Goal: Task Accomplishment & Management: Manage account settings

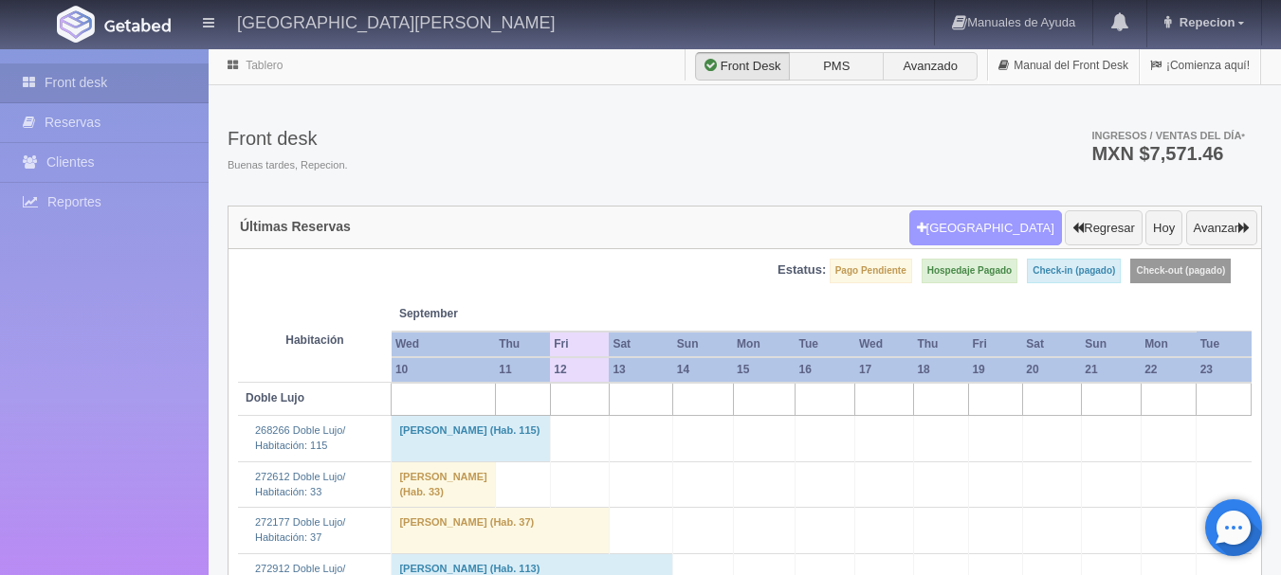
click at [994, 237] on button "[GEOGRAPHIC_DATA]" at bounding box center [985, 228] width 153 height 36
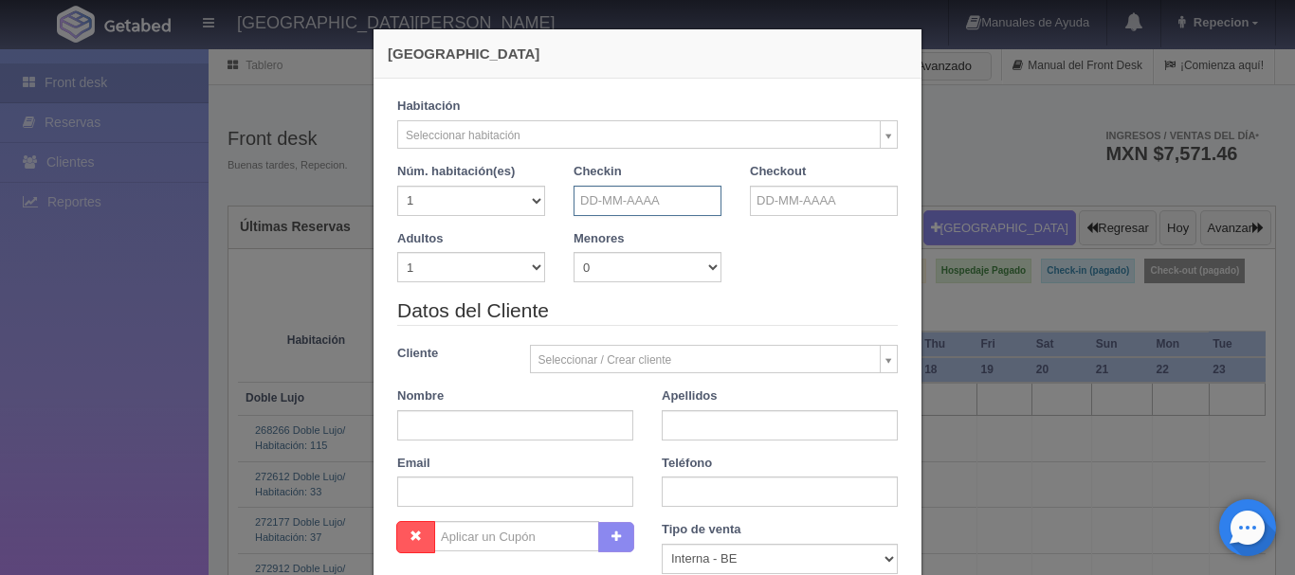
click at [691, 206] on input "text" at bounding box center [648, 201] width 148 height 30
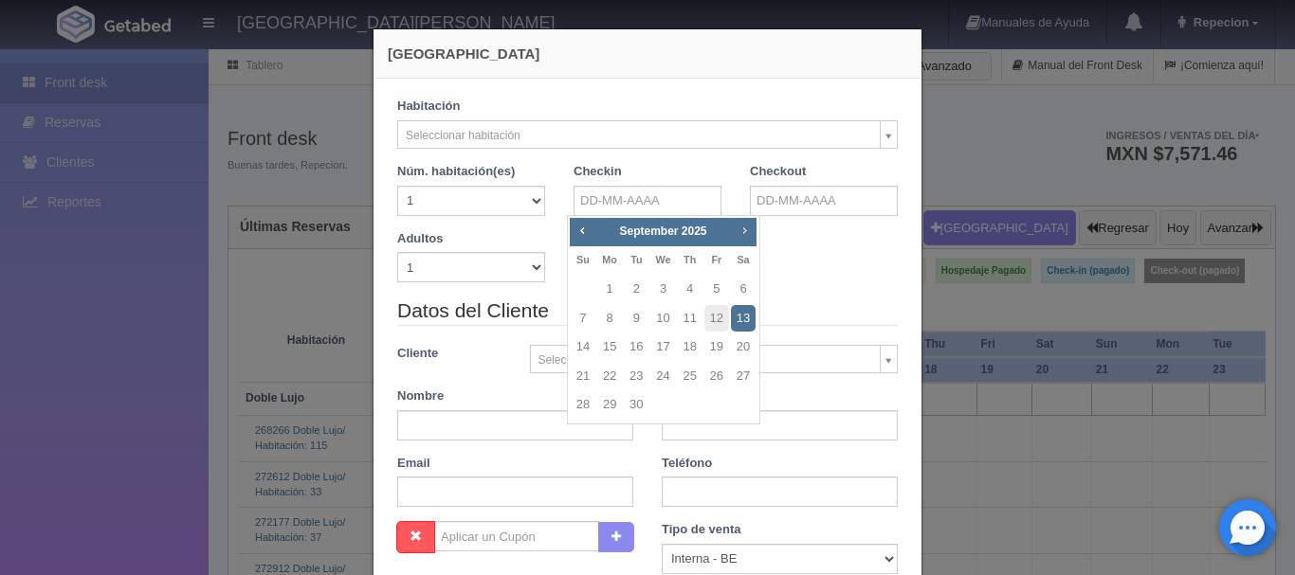
click at [748, 233] on span "Next" at bounding box center [744, 230] width 15 height 15
checkbox input "false"
click at [722, 406] on link "31" at bounding box center [716, 405] width 25 height 27
type input "31-10-2025"
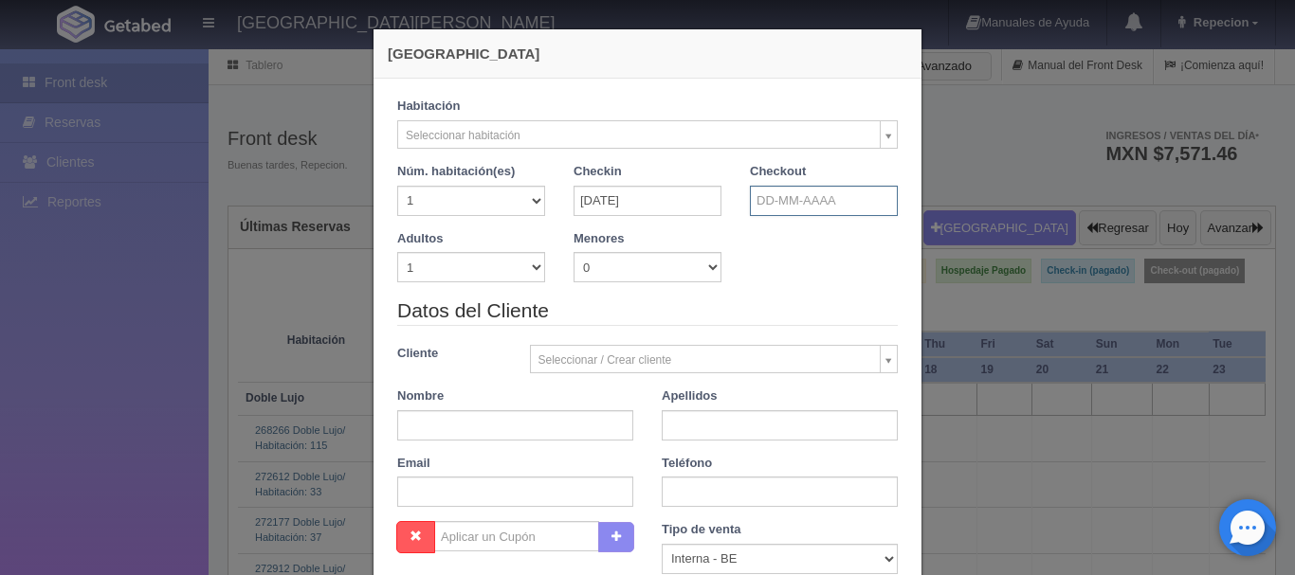
click at [806, 205] on input "text" at bounding box center [824, 201] width 148 height 30
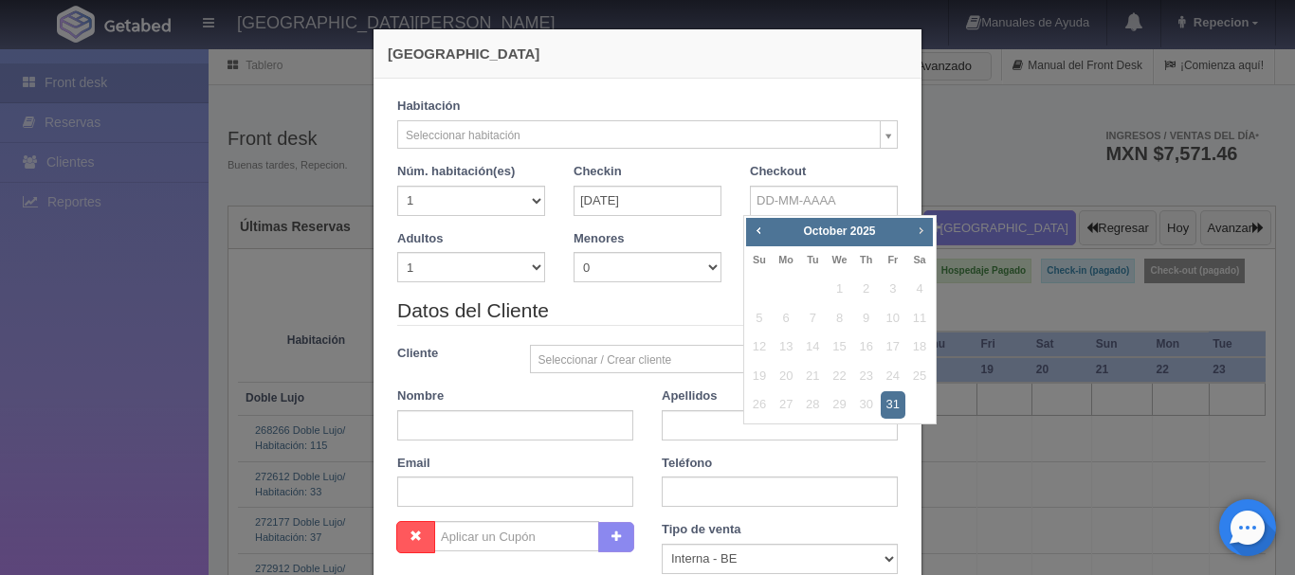
click at [915, 228] on span "Next" at bounding box center [920, 230] width 15 height 15
checkbox input "false"
click at [837, 291] on link "3" at bounding box center [839, 289] width 25 height 27
type input "03-12-2025"
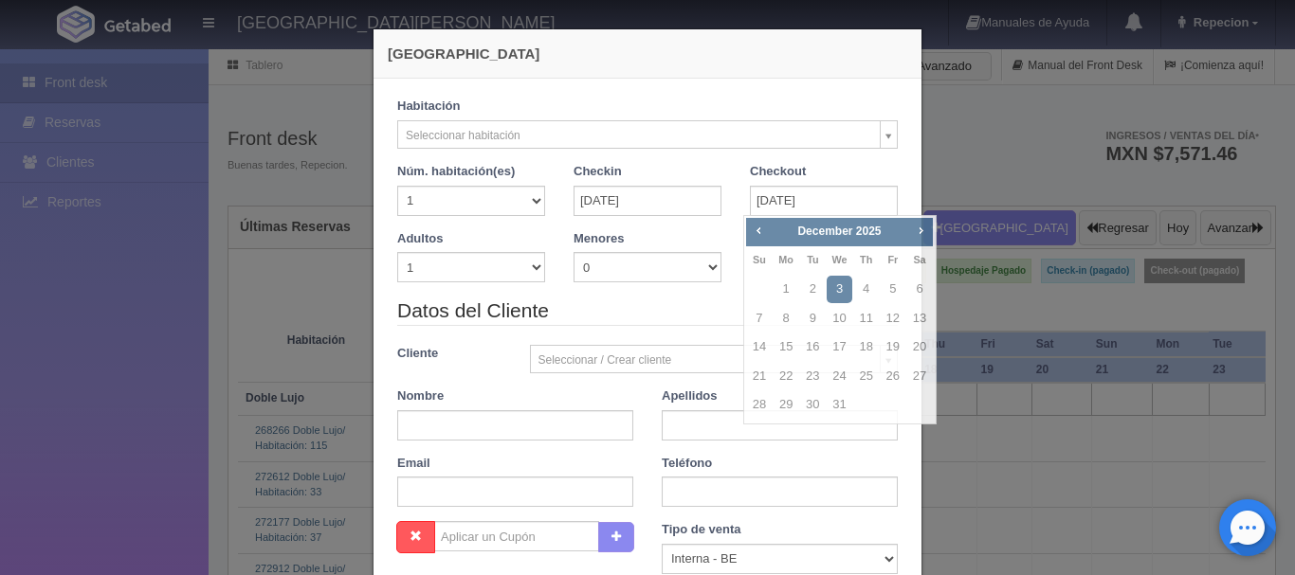
checkbox input "false"
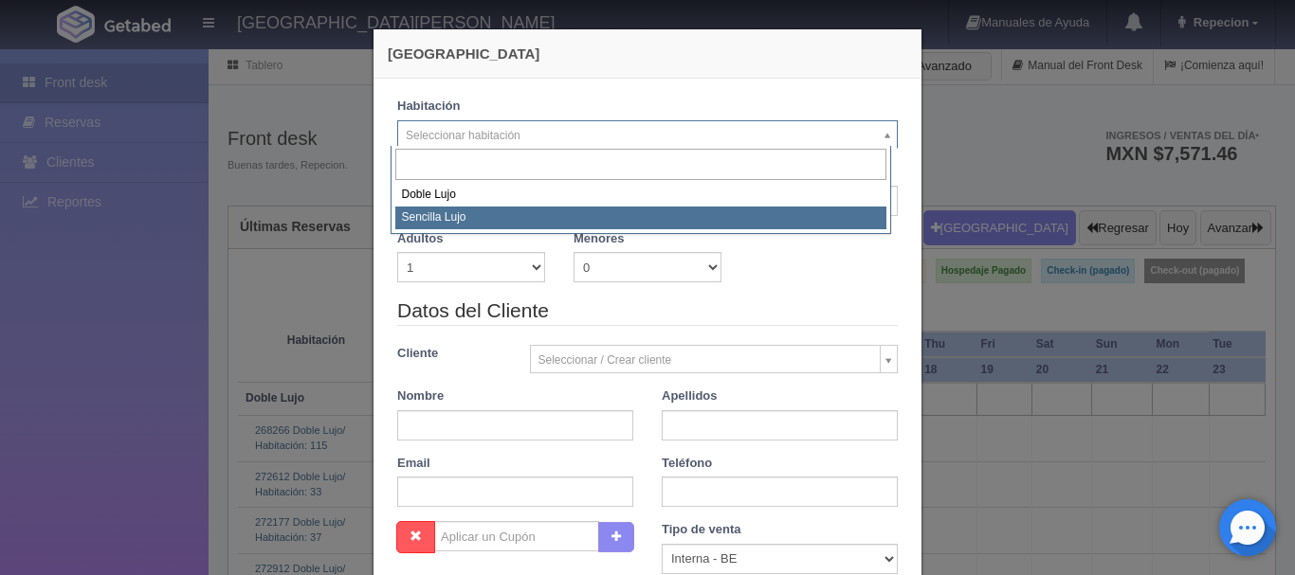
select select "576"
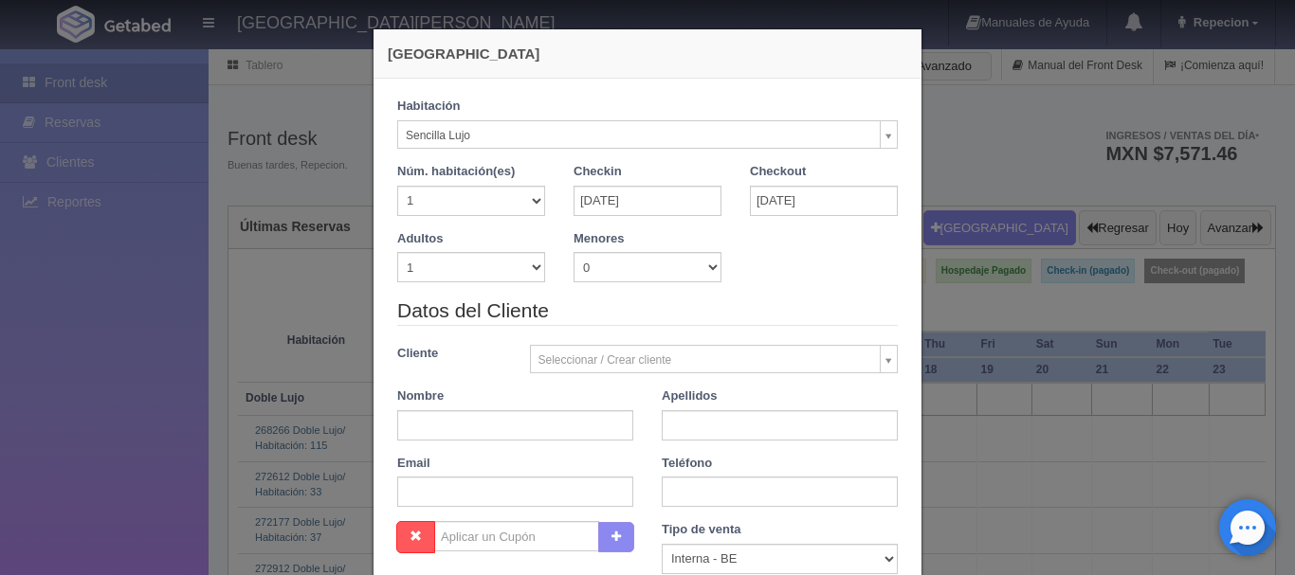
checkbox input "false"
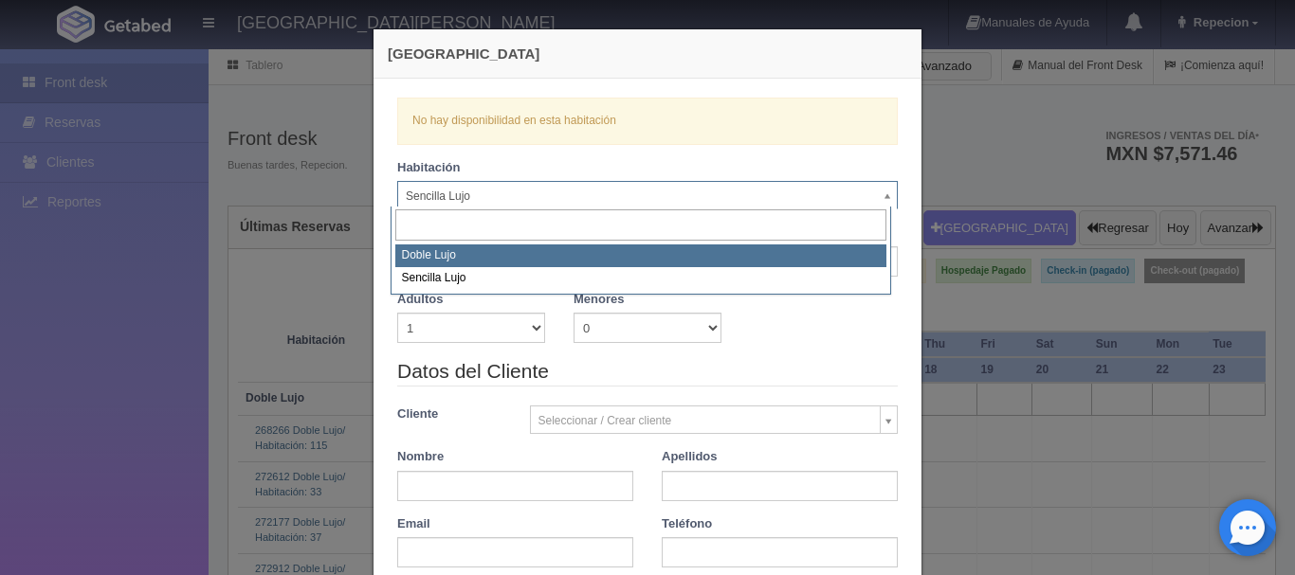
select select "577"
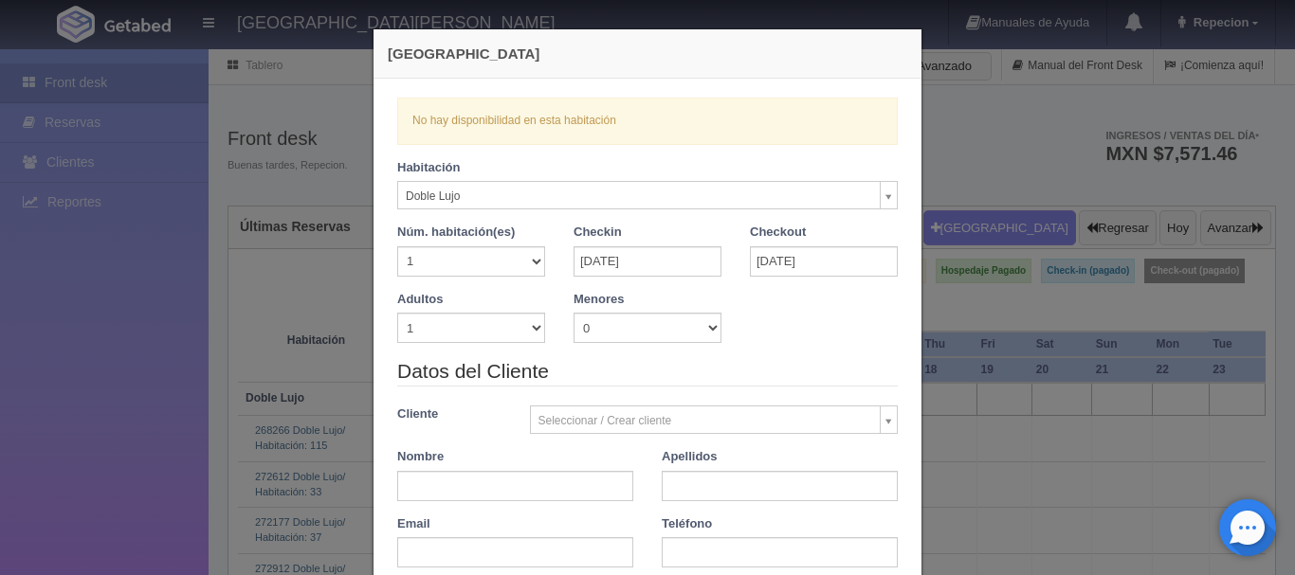
checkbox input "false"
click at [7, 486] on div "Nueva Reserva Verficando disponibilidad No hay disponibilidad en esta habitació…" at bounding box center [647, 287] width 1295 height 575
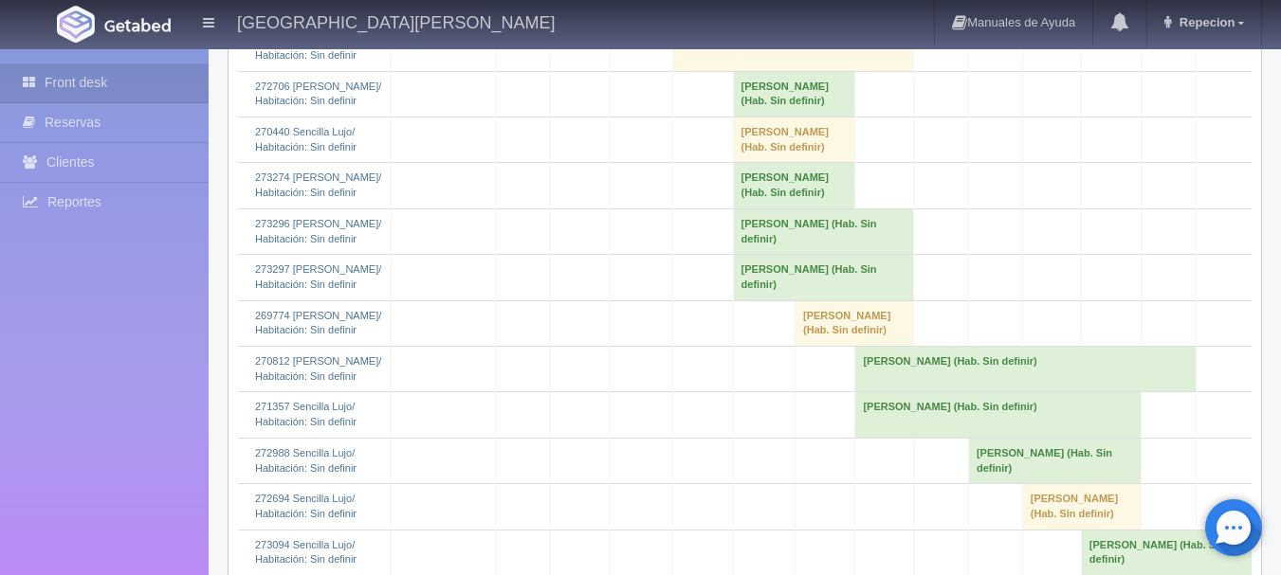
scroll to position [1896, 0]
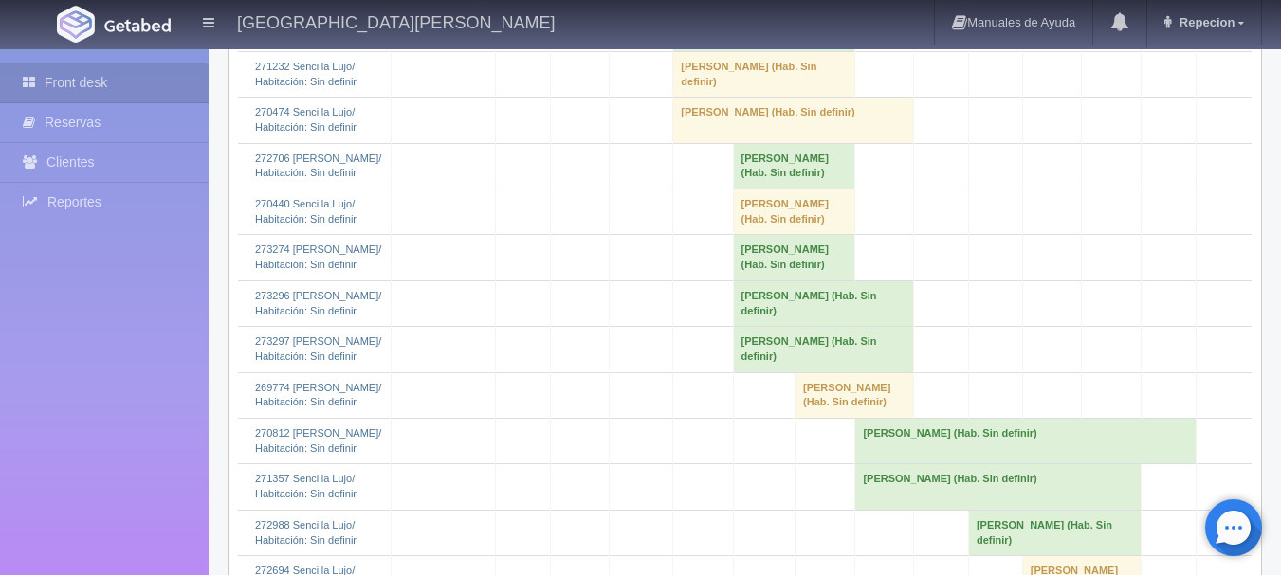
click at [772, 189] on td "[PERSON_NAME] (Hab. Sin definir)" at bounding box center [794, 166] width 122 height 46
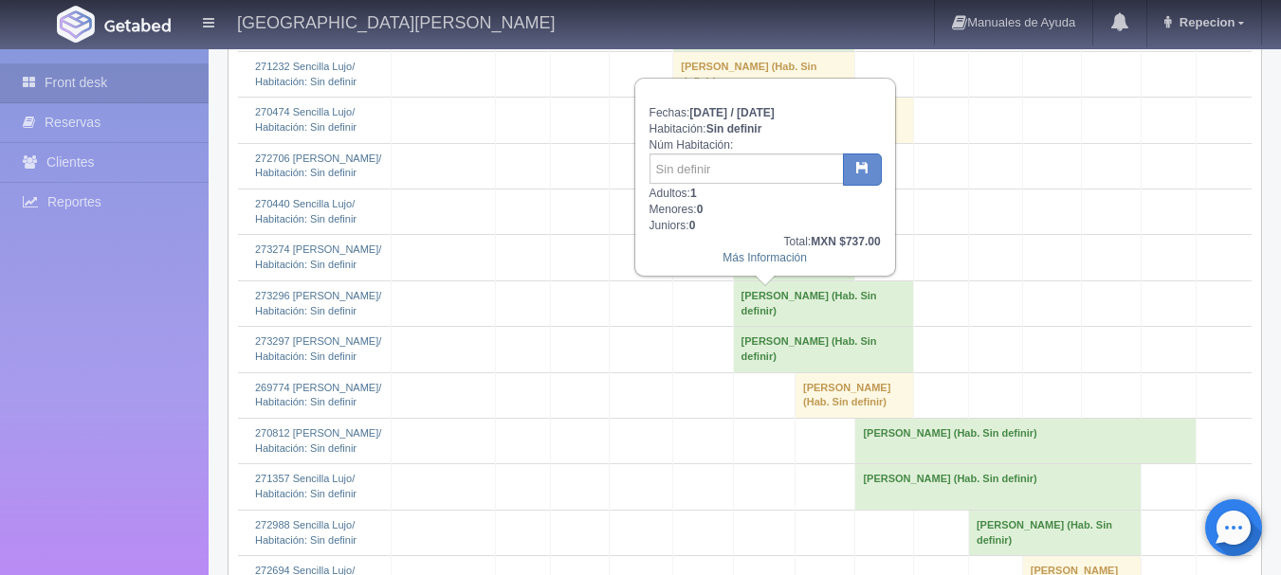
click at [758, 281] on td "[PERSON_NAME] (Hab. Sin definir)" at bounding box center [794, 258] width 122 height 46
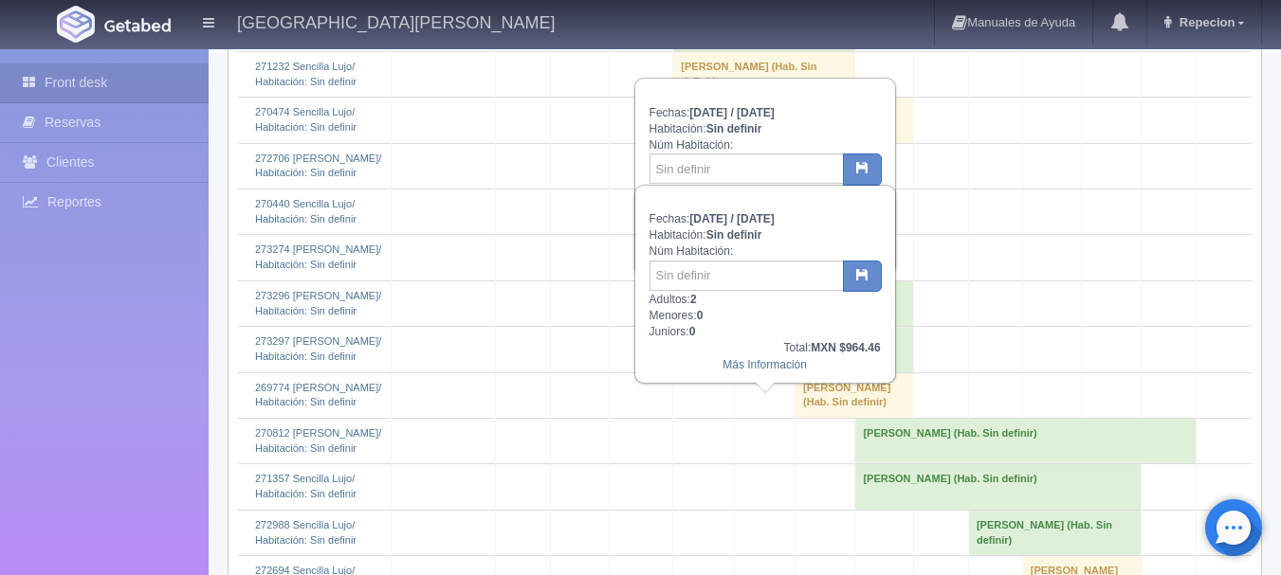
click at [761, 326] on td "[PERSON_NAME] (Hab. Sin definir)" at bounding box center [823, 304] width 180 height 46
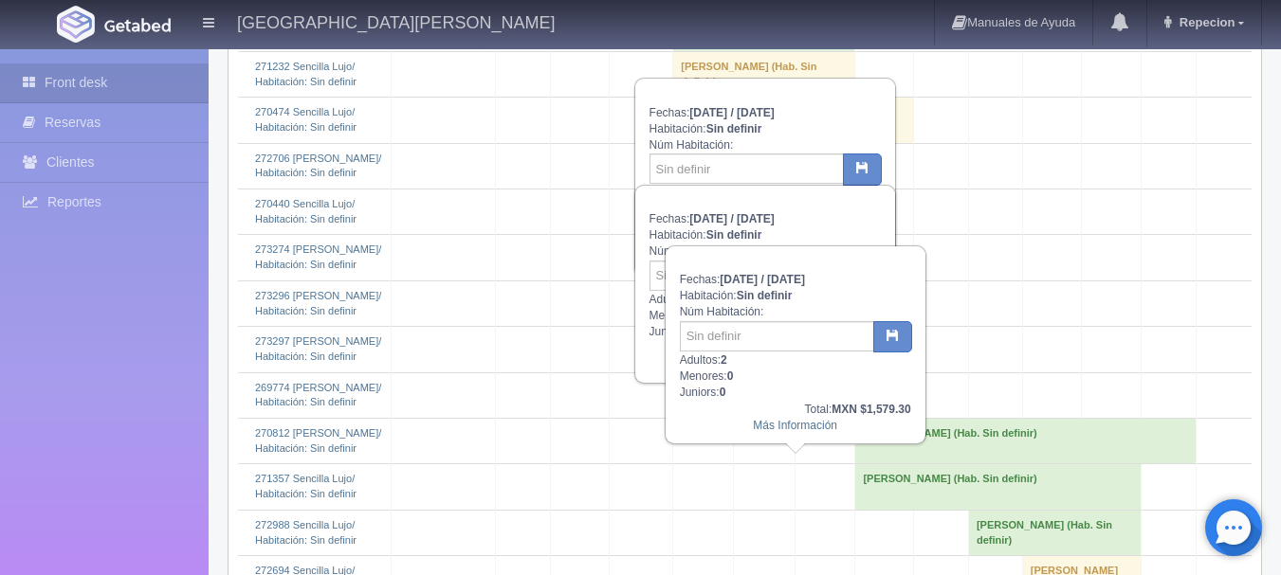
click at [755, 373] on td "[PERSON_NAME] (Hab. Sin definir)" at bounding box center [823, 350] width 180 height 46
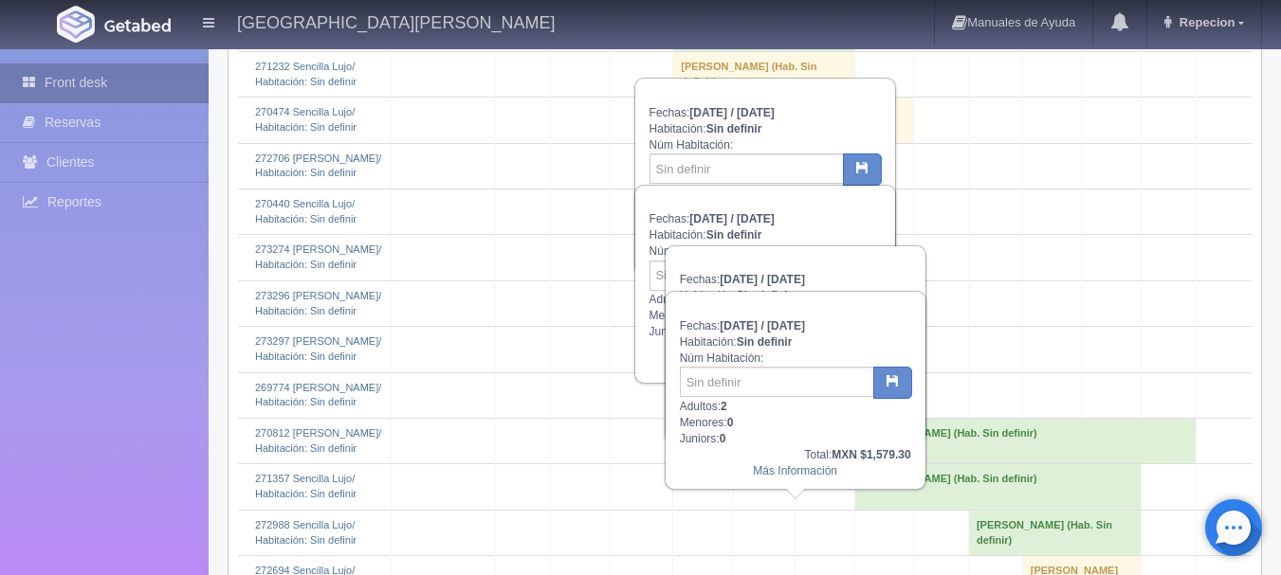
click at [84, 76] on link "Front desk" at bounding box center [104, 83] width 209 height 39
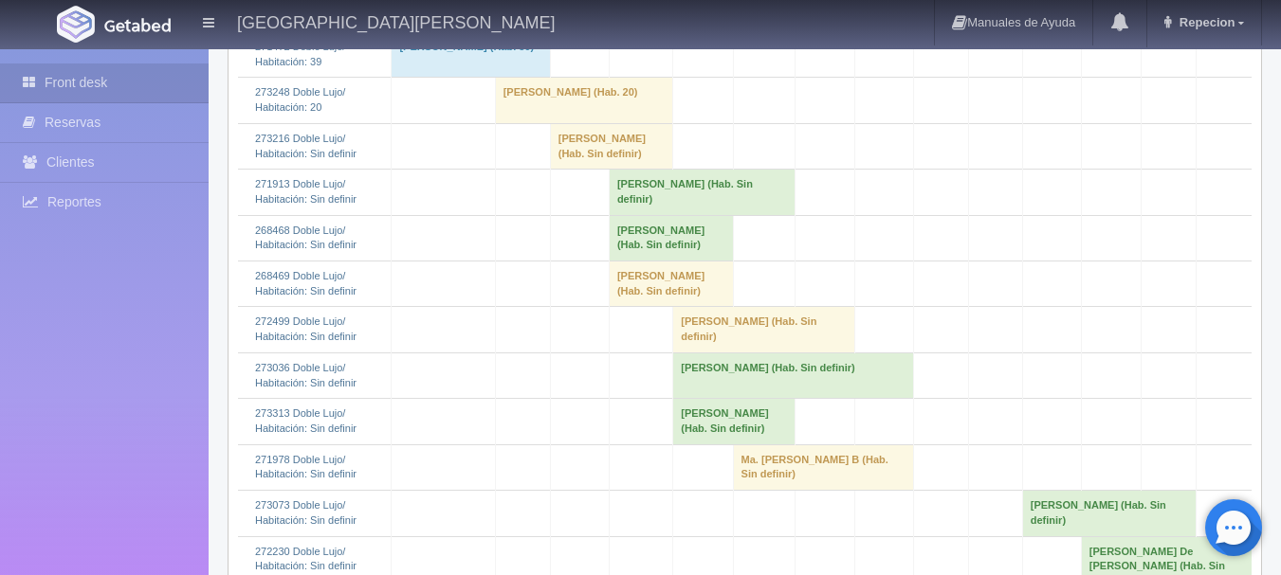
scroll to position [569, 0]
click at [683, 397] on td "[PERSON_NAME] (Hab. Sin definir)" at bounding box center [793, 375] width 241 height 46
click at [727, 397] on td "[PERSON_NAME] (Hab. Sin definir)" at bounding box center [793, 375] width 241 height 46
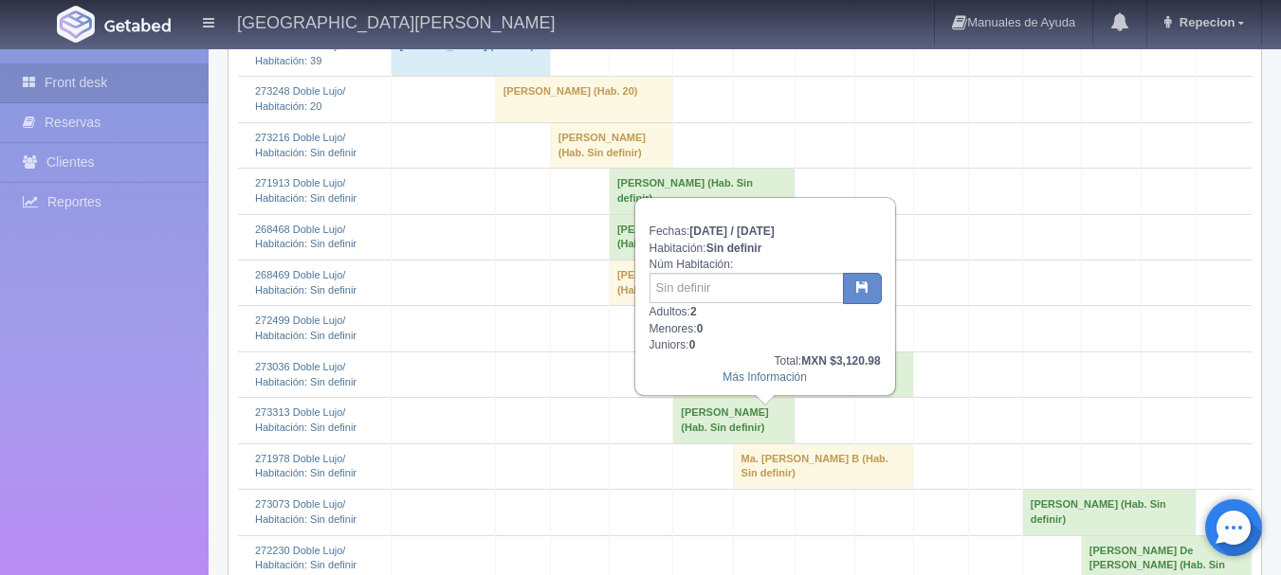
click at [718, 444] on td "[PERSON_NAME] (Hab. Sin definir)" at bounding box center [734, 421] width 122 height 46
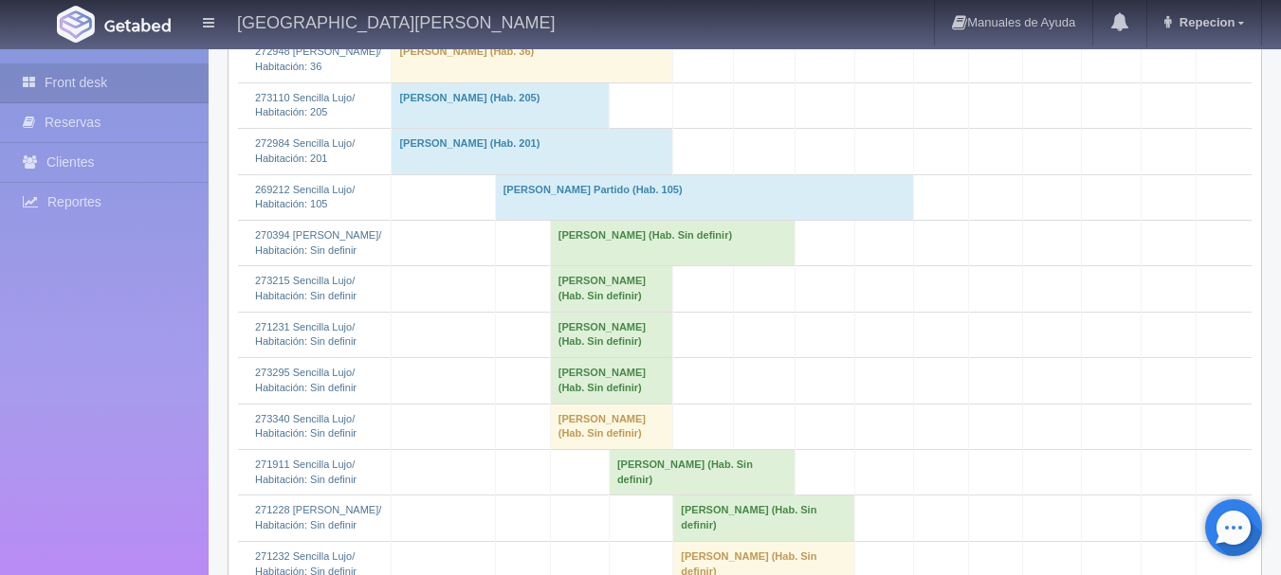
scroll to position [1612, 0]
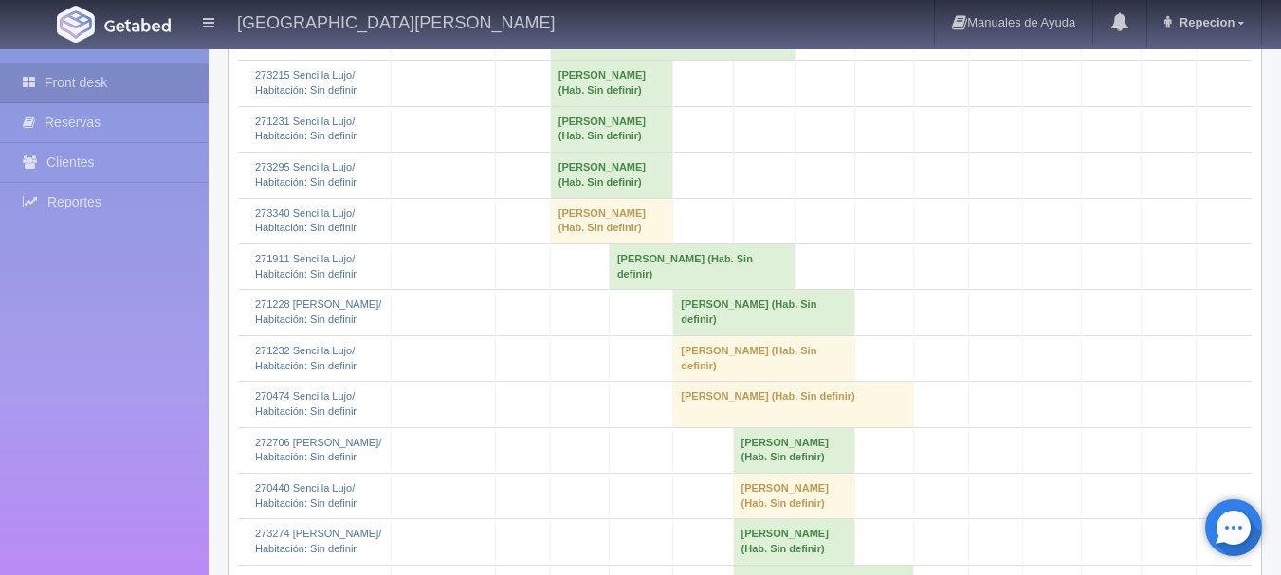
click at [677, 336] on td "Sandra Gonzalez Tejeda (Hab. Sin definir)" at bounding box center [764, 313] width 182 height 46
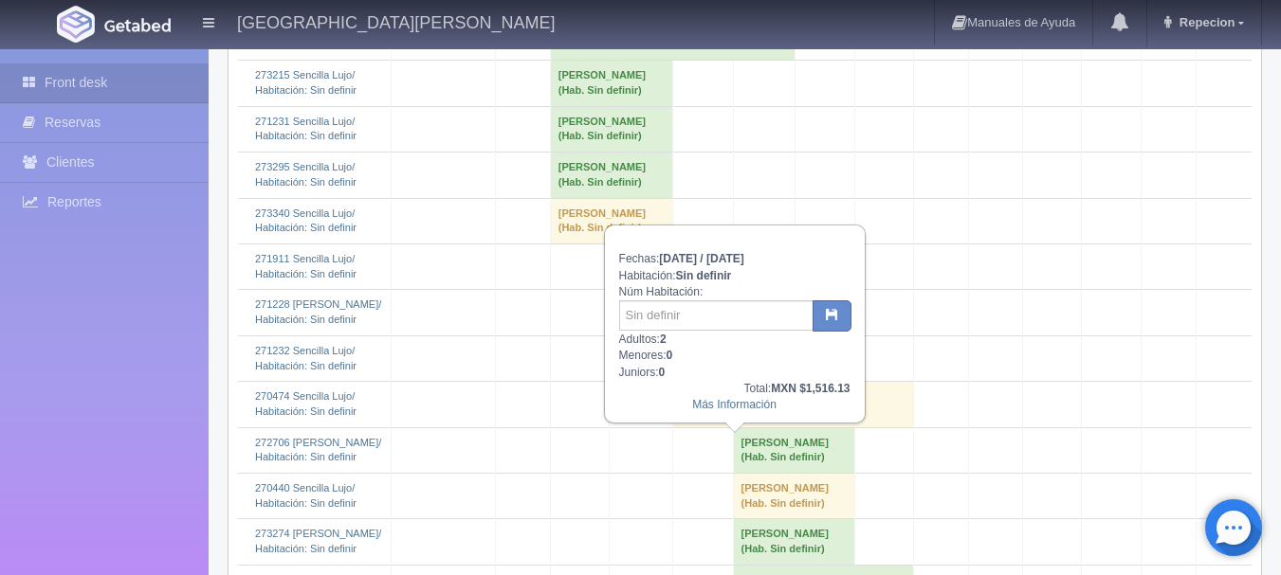
click at [686, 381] on td "Alina Araceli Tejeda (Hab. Sin definir)" at bounding box center [764, 359] width 182 height 46
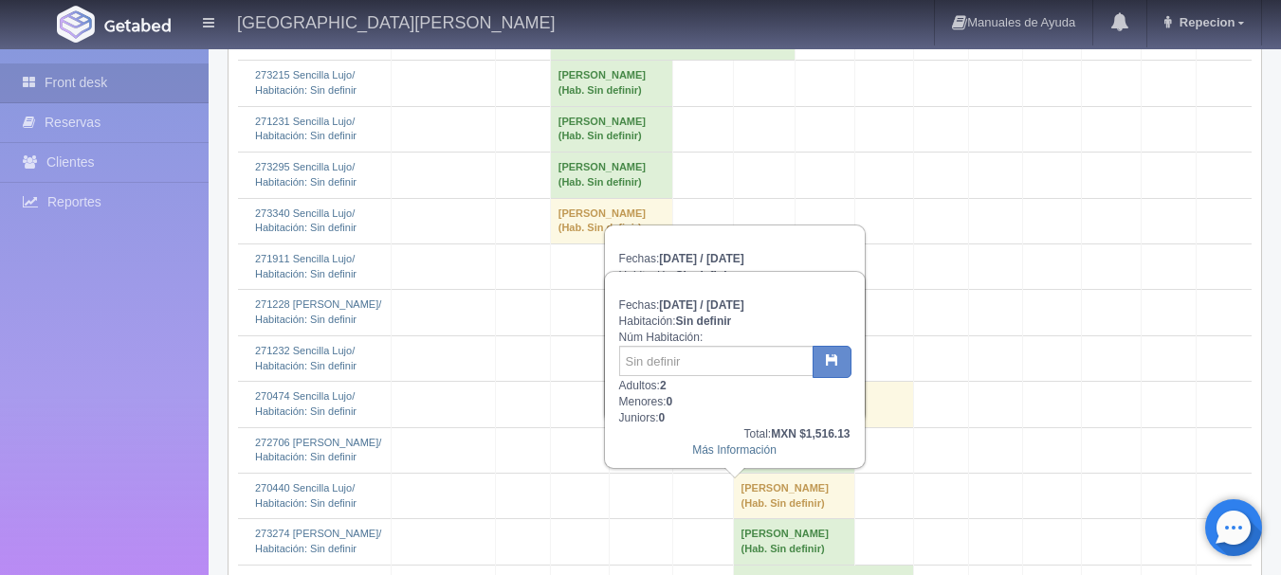
click at [703, 428] on td "Abelardo Bañuelos (Hab. Sin definir)" at bounding box center [793, 405] width 241 height 46
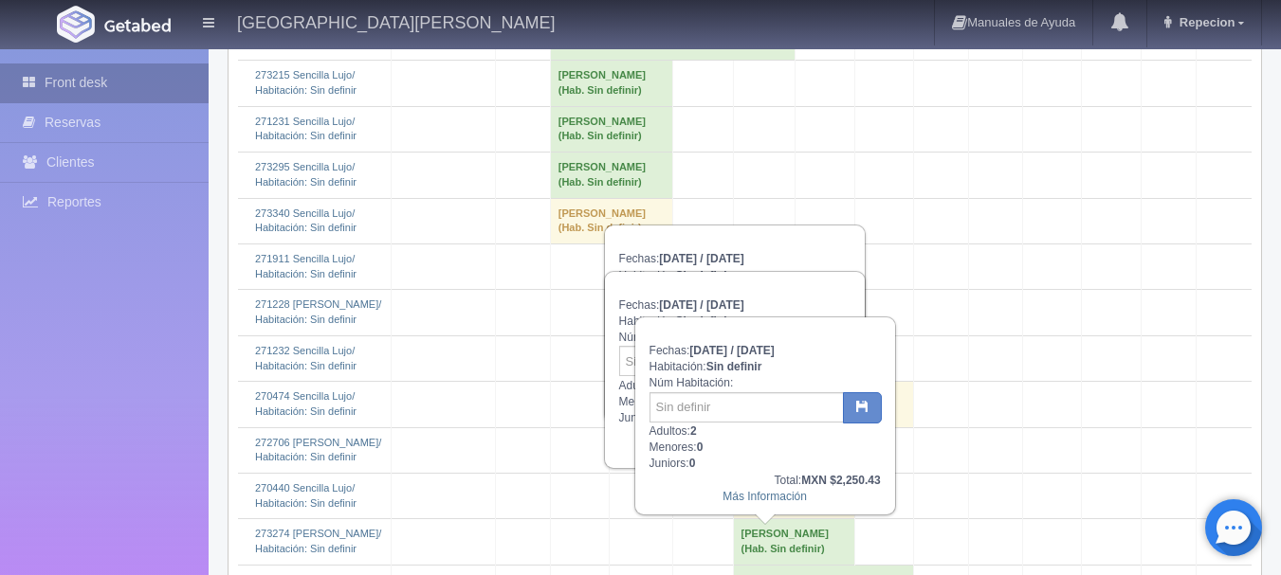
click at [88, 84] on link "Front desk" at bounding box center [104, 83] width 209 height 39
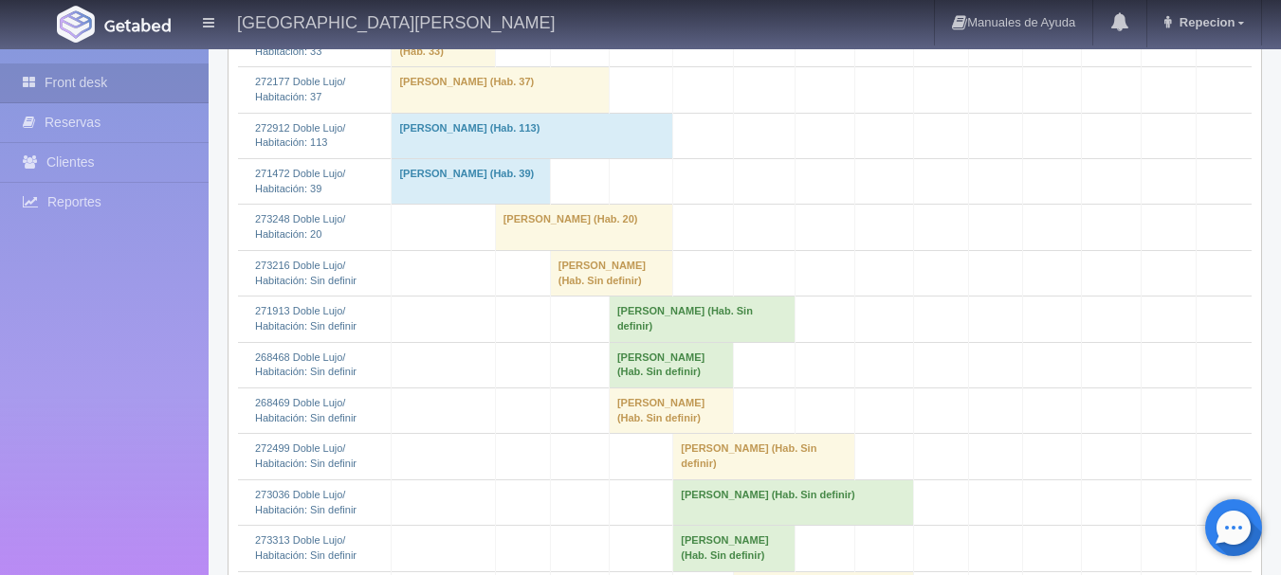
scroll to position [474, 0]
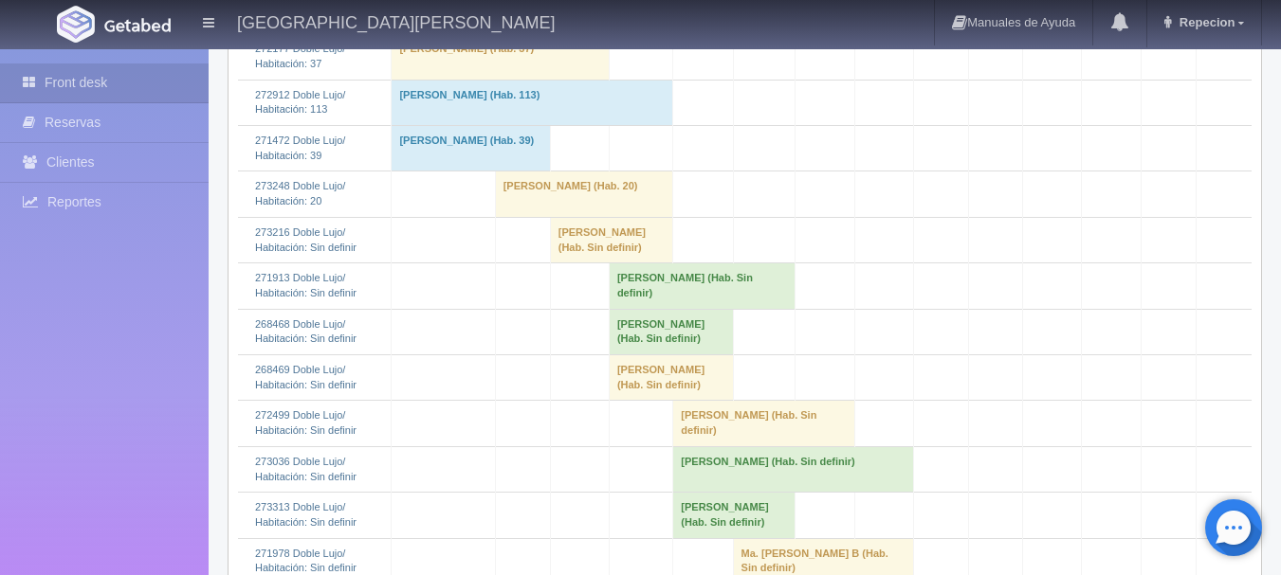
click at [609, 307] on td "[PERSON_NAME] (Hab. Sin definir)" at bounding box center [702, 287] width 186 height 46
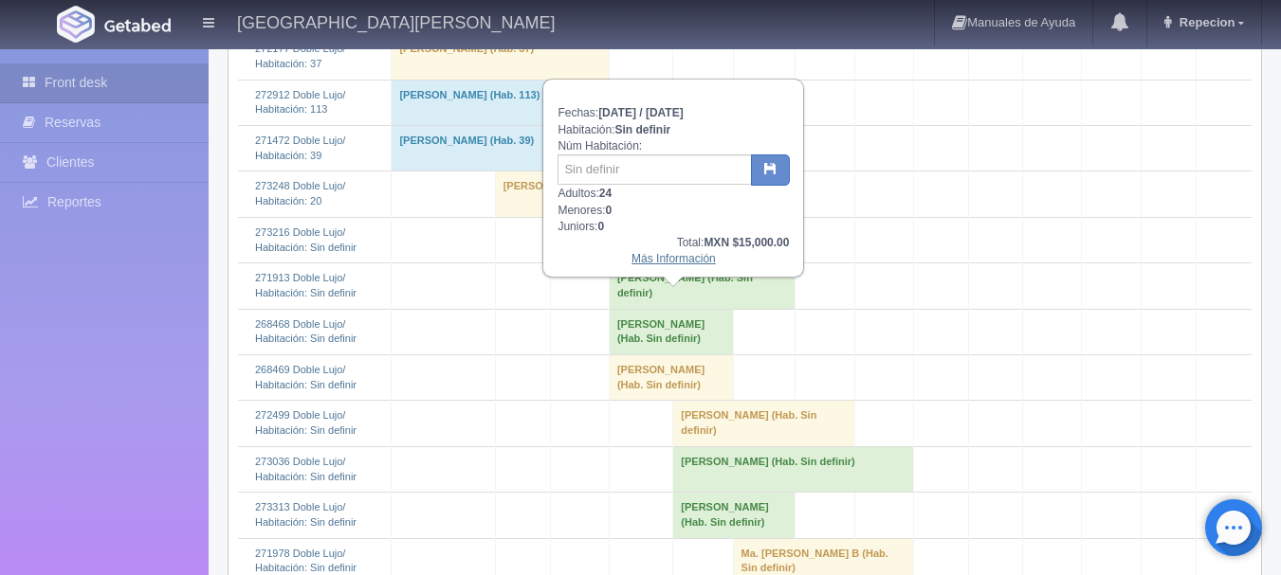
click at [666, 265] on link "Más Información" at bounding box center [673, 258] width 84 height 13
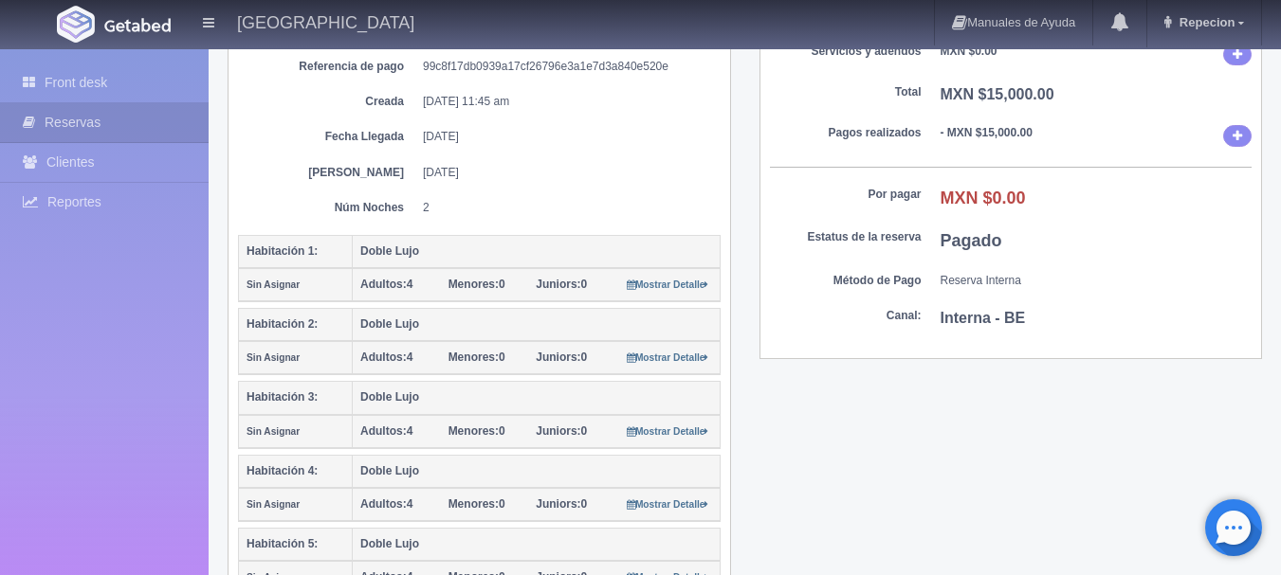
scroll to position [284, 0]
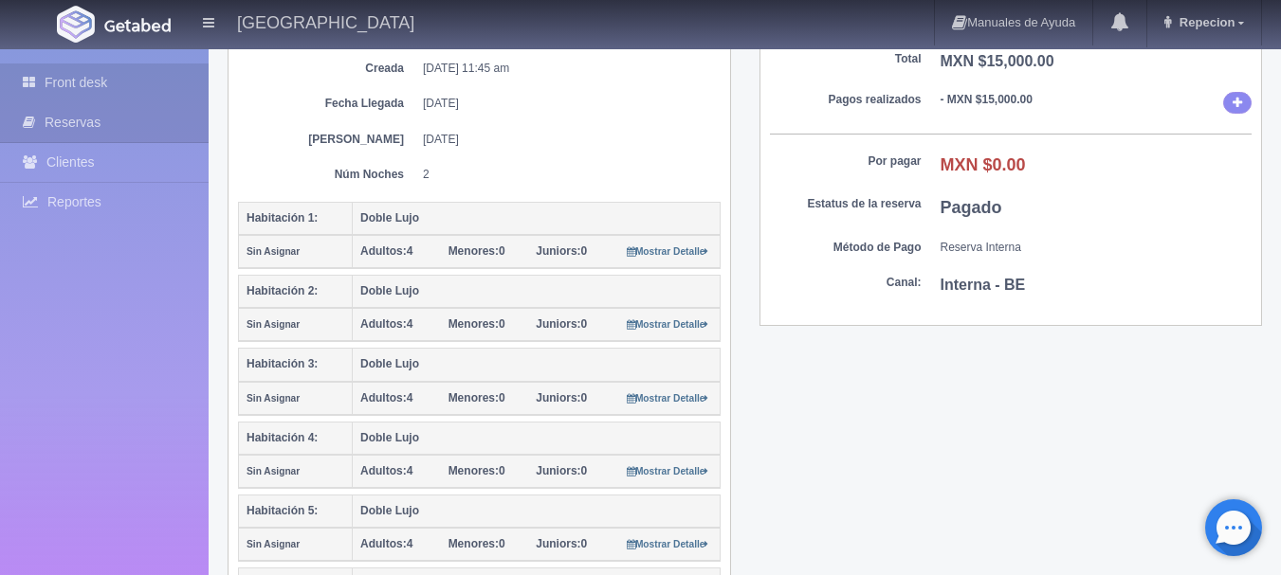
click at [161, 82] on link "Front desk" at bounding box center [104, 83] width 209 height 39
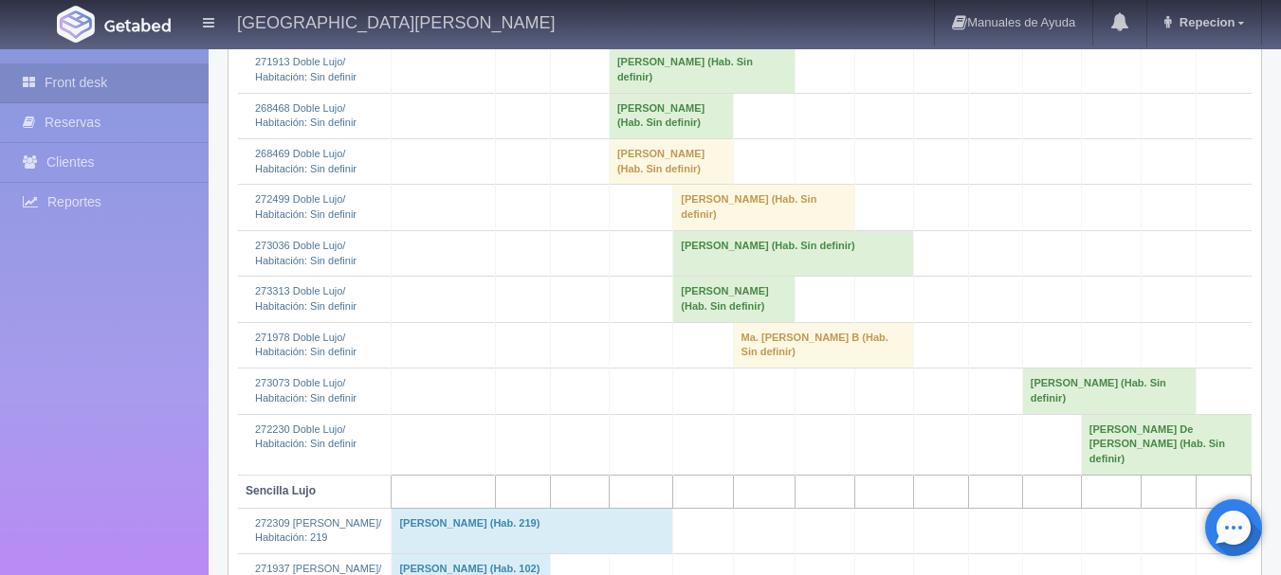
scroll to position [758, 0]
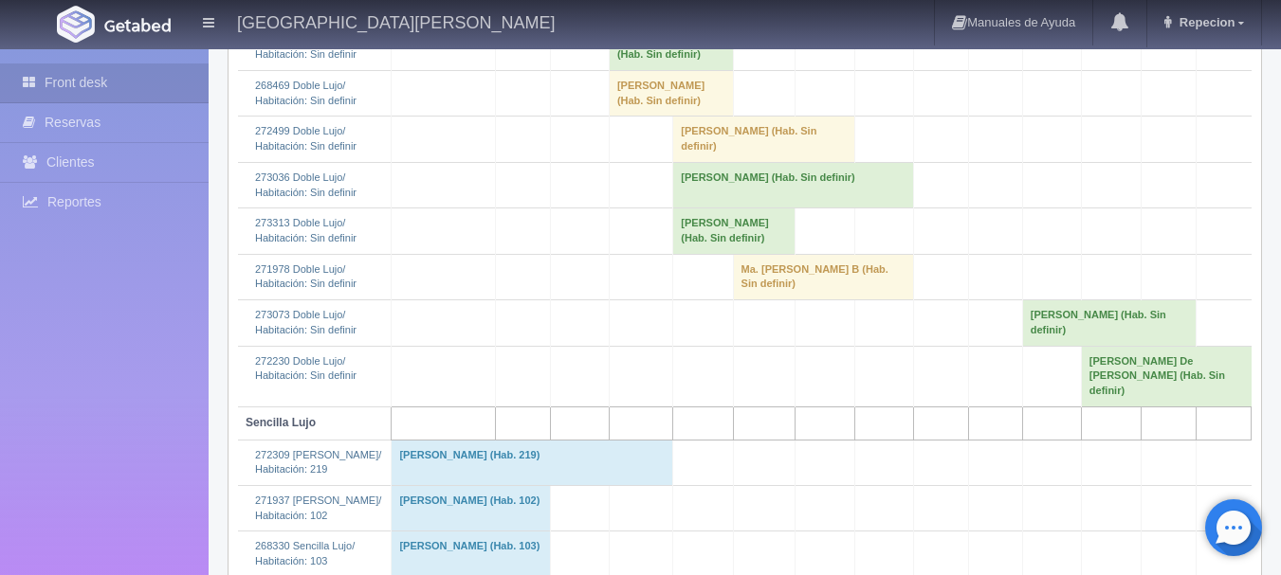
click at [673, 254] on td "[PERSON_NAME] (Hab. Sin definir)" at bounding box center [734, 232] width 122 height 46
click at [673, 254] on td "MAGDA RAMIREZ (Hab. Sin definir)" at bounding box center [734, 232] width 122 height 46
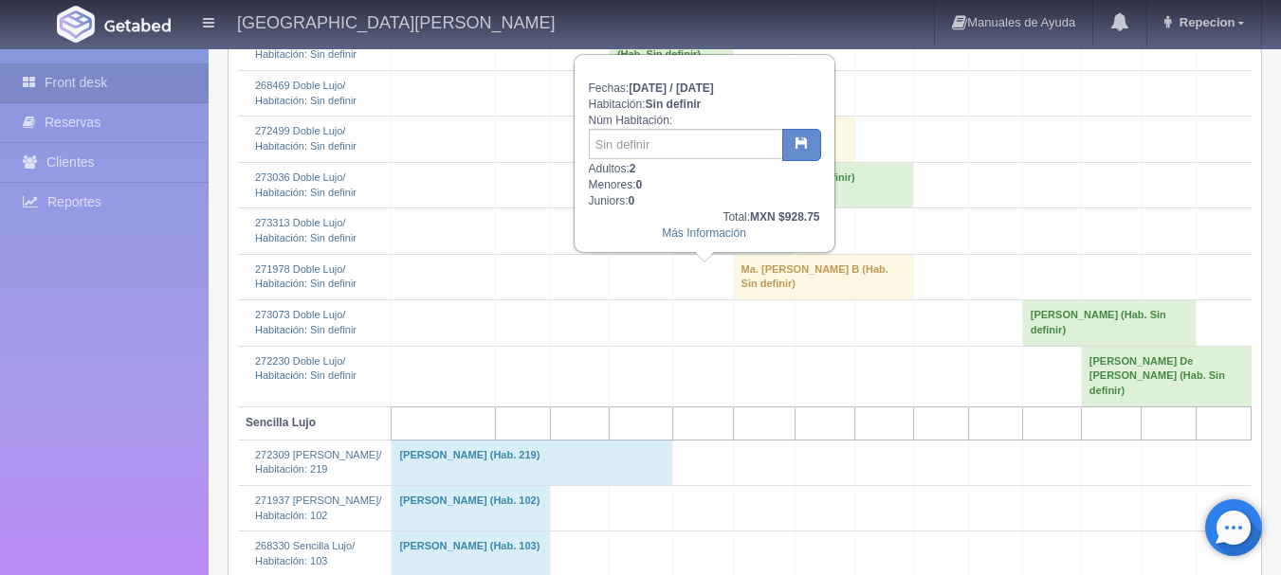
click at [863, 208] on td "Eliezer Becerra (Hab. Sin definir)" at bounding box center [793, 185] width 241 height 46
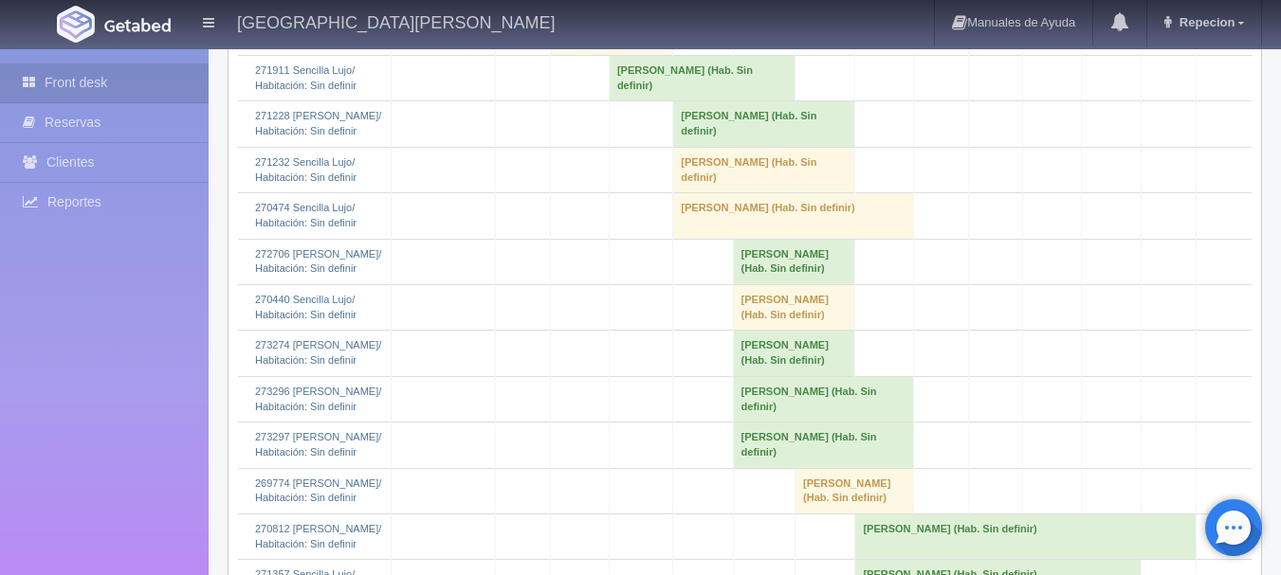
scroll to position [1801, 0]
click at [673, 146] on td "Sandra Gonzalez Tejeda (Hab. Sin definir)" at bounding box center [764, 123] width 182 height 46
click at [733, 146] on td "Sandra Gonzalez Tejeda (Hab. Sin definir)" at bounding box center [764, 123] width 182 height 46
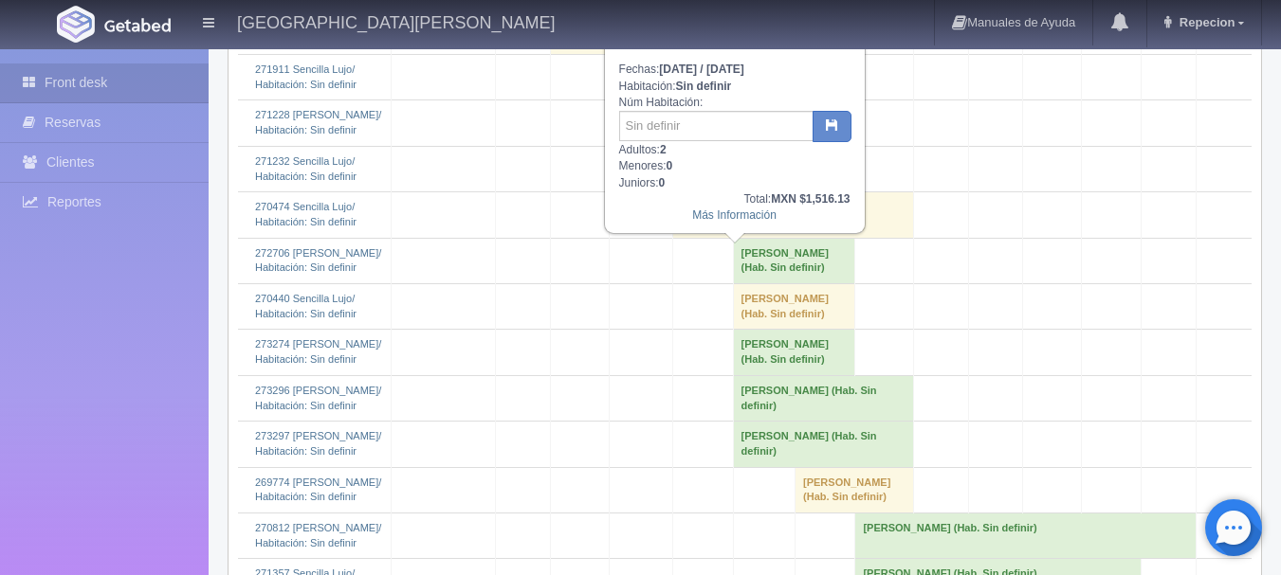
click at [708, 192] on td "[PERSON_NAME] (Hab. Sin definir)" at bounding box center [764, 169] width 182 height 46
click at [710, 192] on td "[PERSON_NAME] (Hab. Sin definir)" at bounding box center [764, 169] width 182 height 46
click at [712, 192] on td "[PERSON_NAME] (Hab. Sin definir)" at bounding box center [764, 169] width 182 height 46
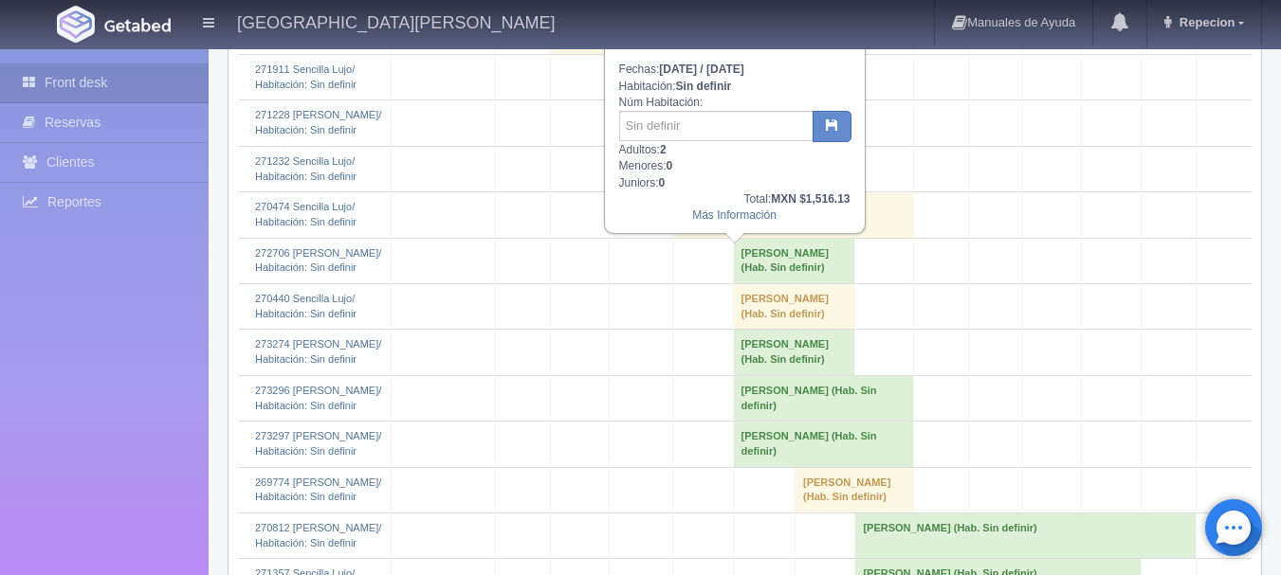
click at [712, 192] on td "[PERSON_NAME] (Hab. Sin definir)" at bounding box center [764, 169] width 182 height 46
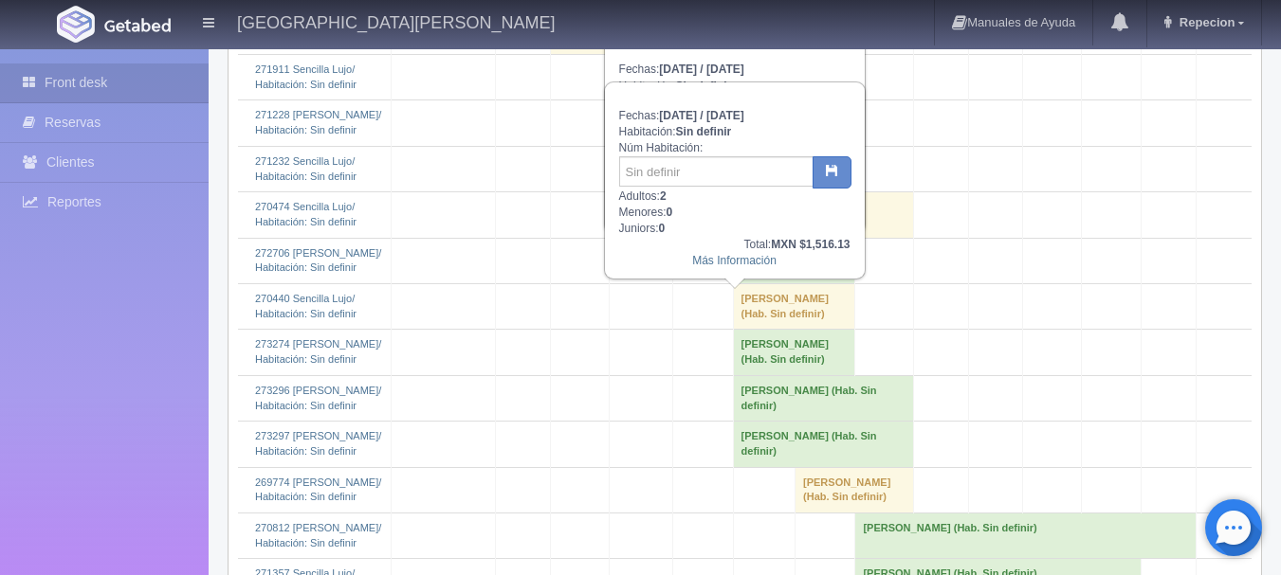
click at [708, 238] on td "[PERSON_NAME] (Hab. Sin definir)" at bounding box center [793, 215] width 241 height 46
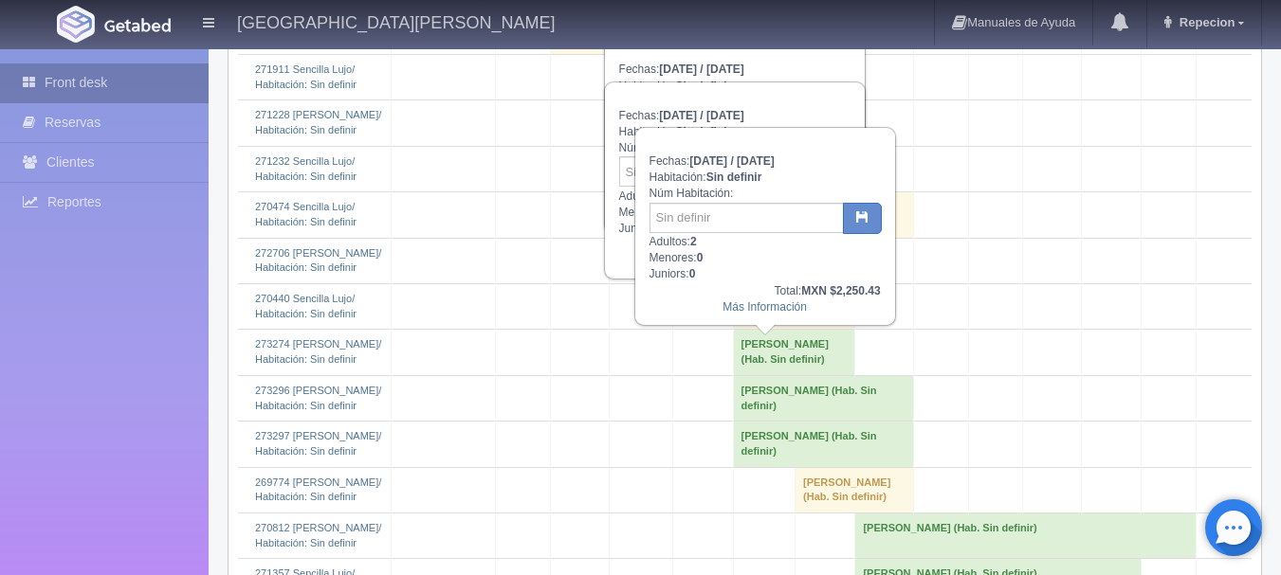
click at [125, 76] on link "Front desk" at bounding box center [104, 83] width 209 height 39
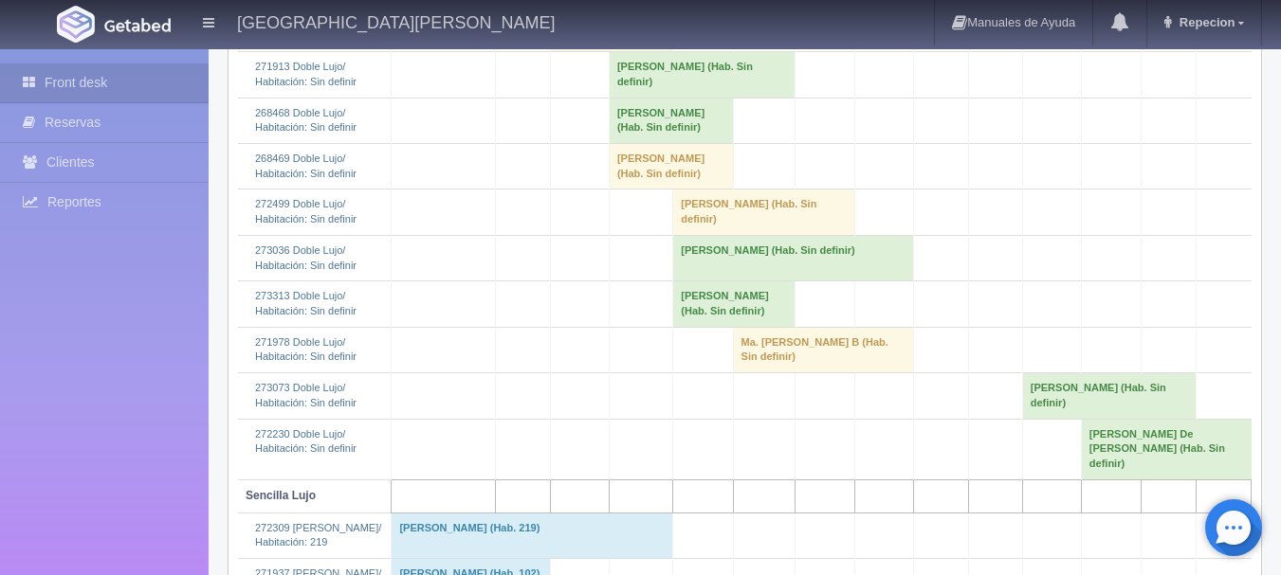
scroll to position [591, 0]
